Goal: Navigation & Orientation: Find specific page/section

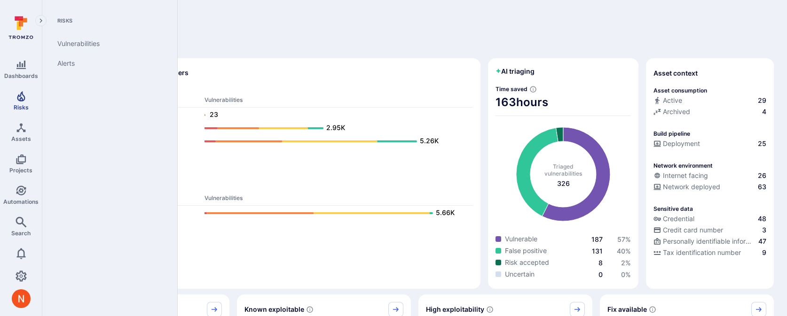
click at [20, 102] on link "Risks" at bounding box center [21, 101] width 42 height 28
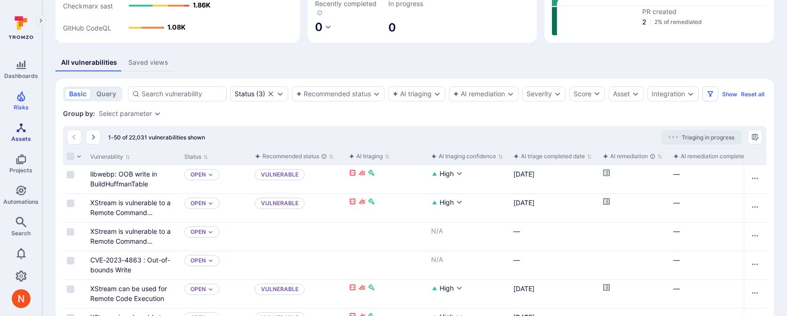
click at [22, 136] on span "Assets" at bounding box center [21, 138] width 20 height 7
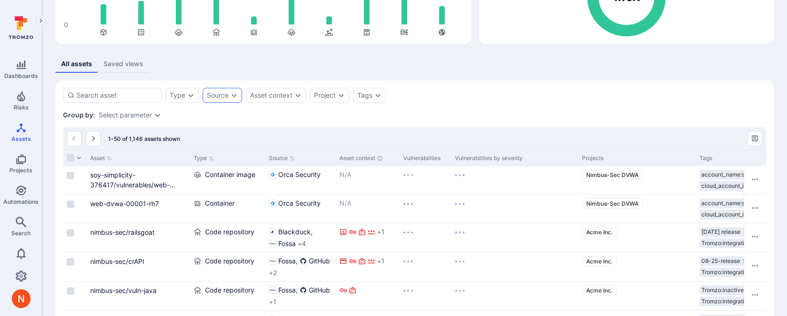
scroll to position [121, 0]
